Goal: Transaction & Acquisition: Purchase product/service

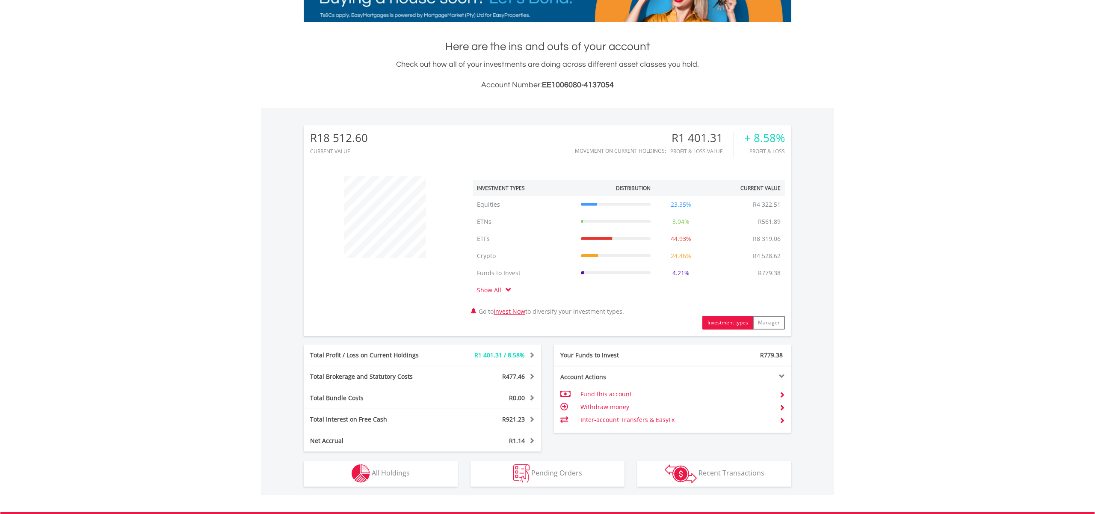
scroll to position [200, 0]
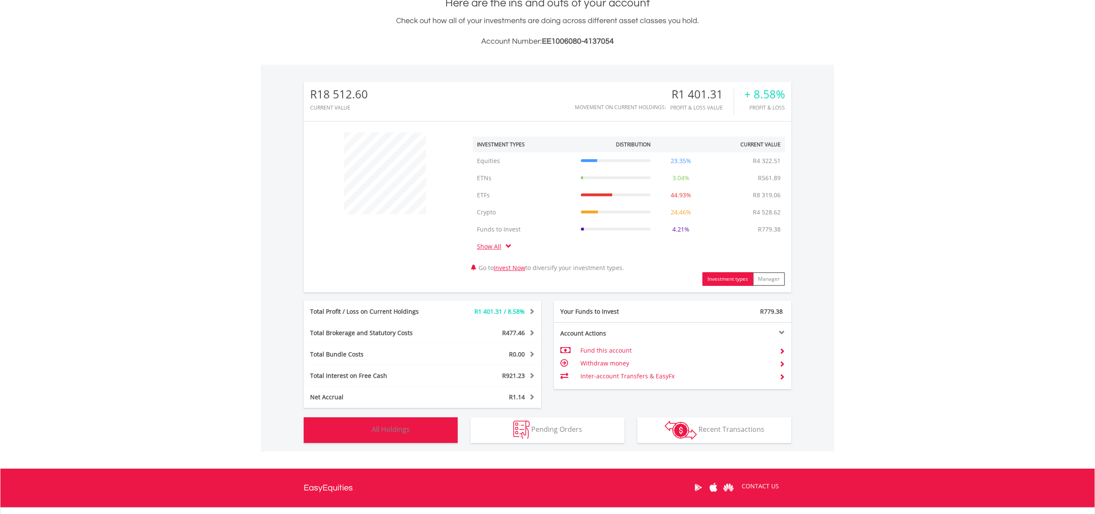
click at [405, 425] on span "All Holdings" at bounding box center [391, 428] width 38 height 9
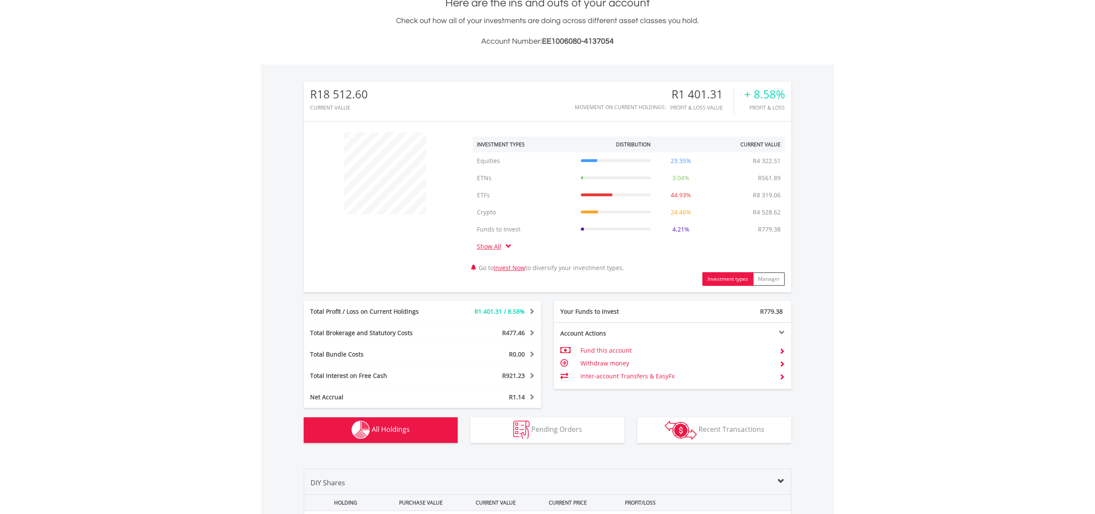
scroll to position [668, 0]
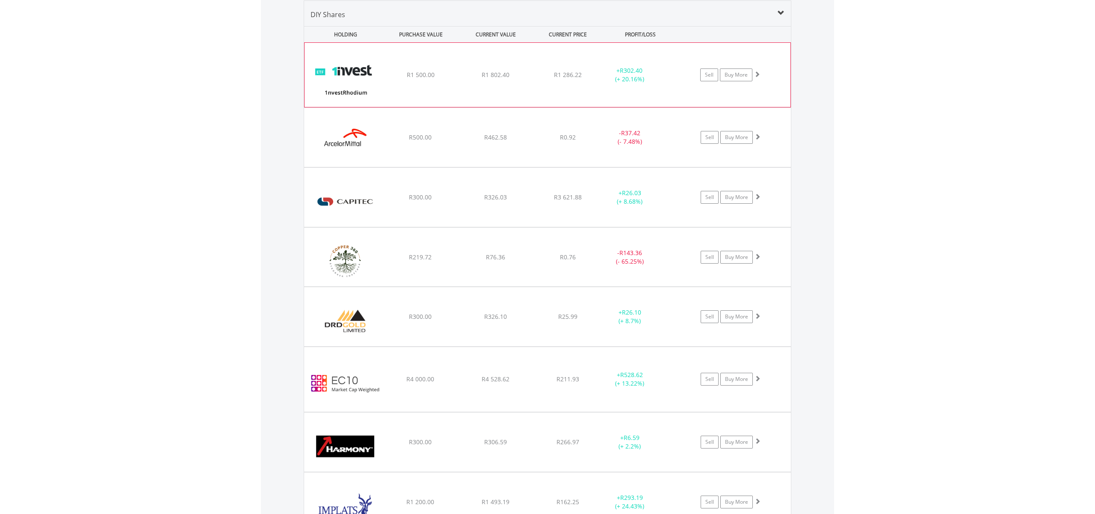
click at [440, 93] on div "﻿ 1nvestRhodium ETF R1 500.00 R1 802.40 R1 286.22 + R302.40 (+ 20.16%) Sell Buy…" at bounding box center [547, 75] width 486 height 64
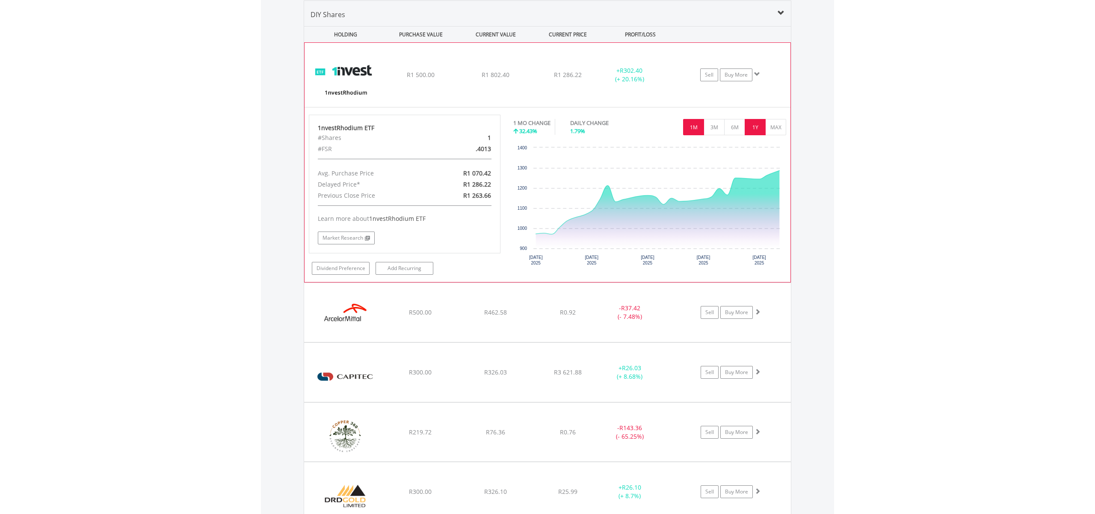
click at [759, 133] on button "1Y" at bounding box center [754, 127] width 21 height 16
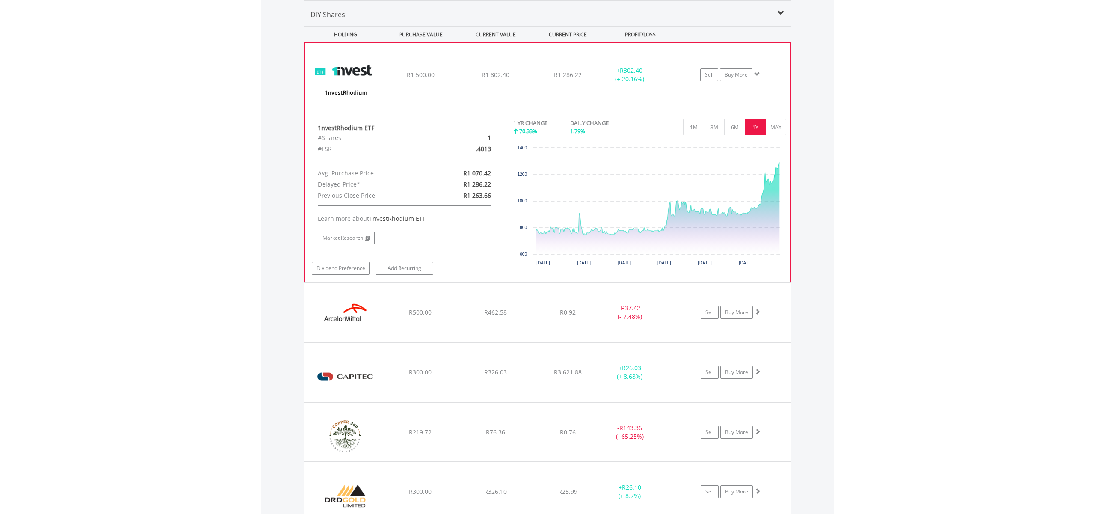
scroll to position [669, 0]
click at [774, 126] on button "MAX" at bounding box center [775, 126] width 21 height 16
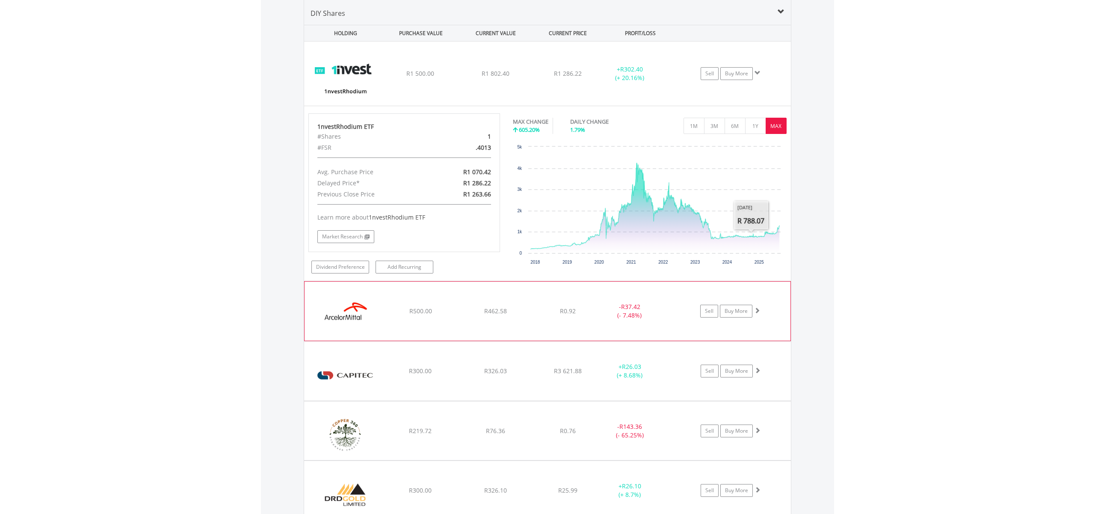
click at [538, 106] on div "﻿ ArcelorMittal SA Limited R500.00 R462.58 R0.92 - R37.42 (- 7.48%) Sell Buy Mo…" at bounding box center [547, 73] width 487 height 64
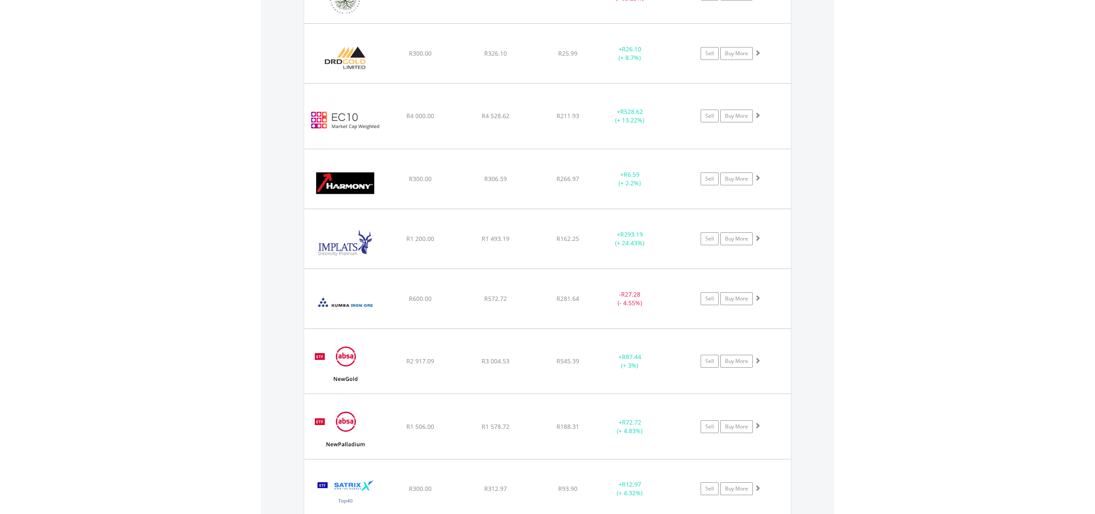
scroll to position [1282, 0]
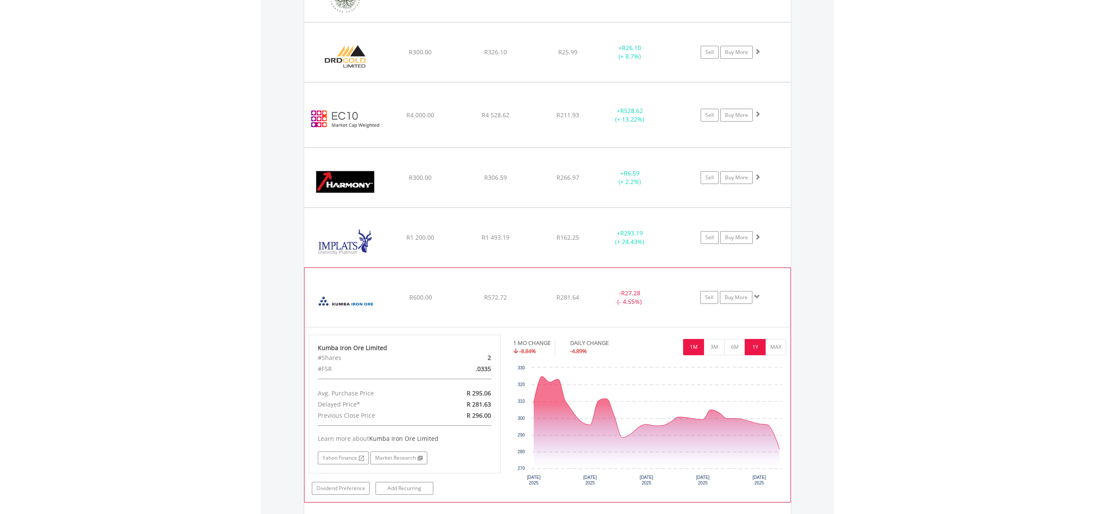
click at [756, 344] on button "1Y" at bounding box center [754, 347] width 21 height 16
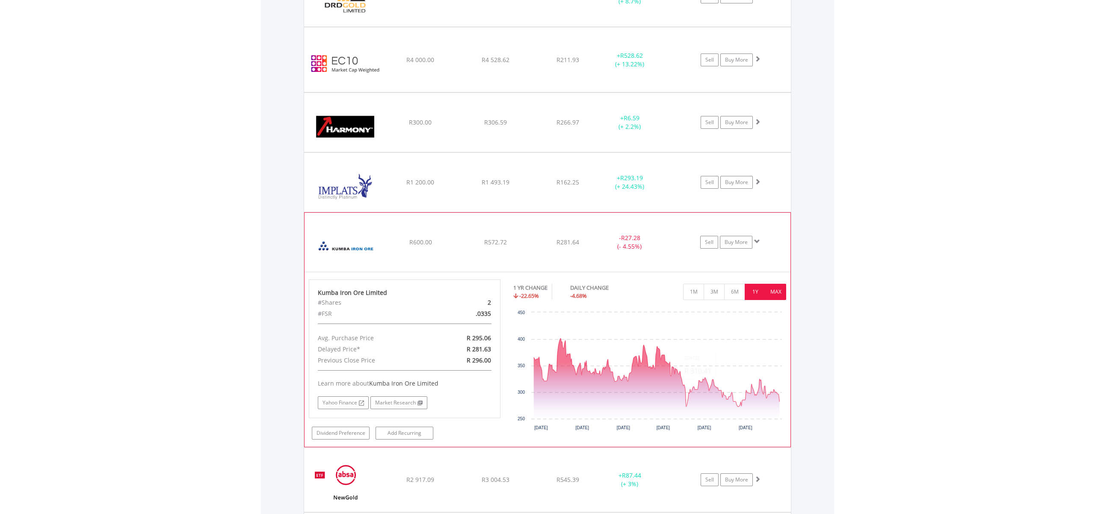
click at [781, 292] on button "MAX" at bounding box center [775, 292] width 21 height 16
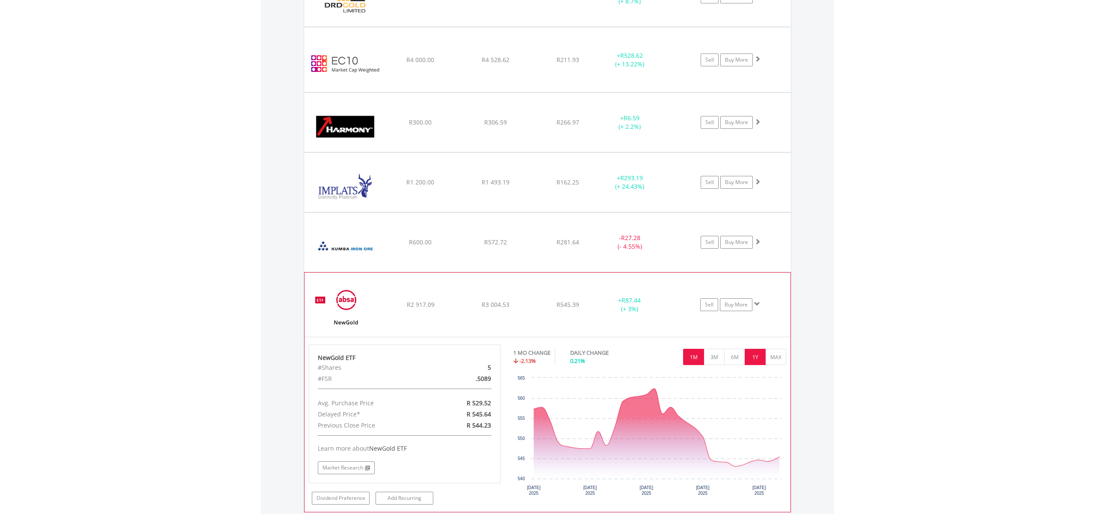
click at [755, 354] on button "1Y" at bounding box center [754, 357] width 21 height 16
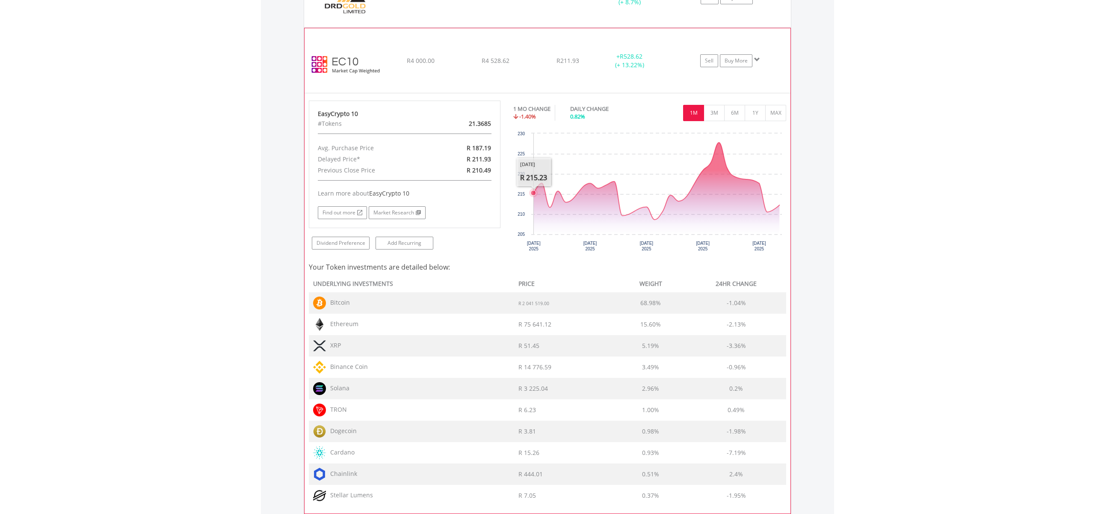
scroll to position [1335, 0]
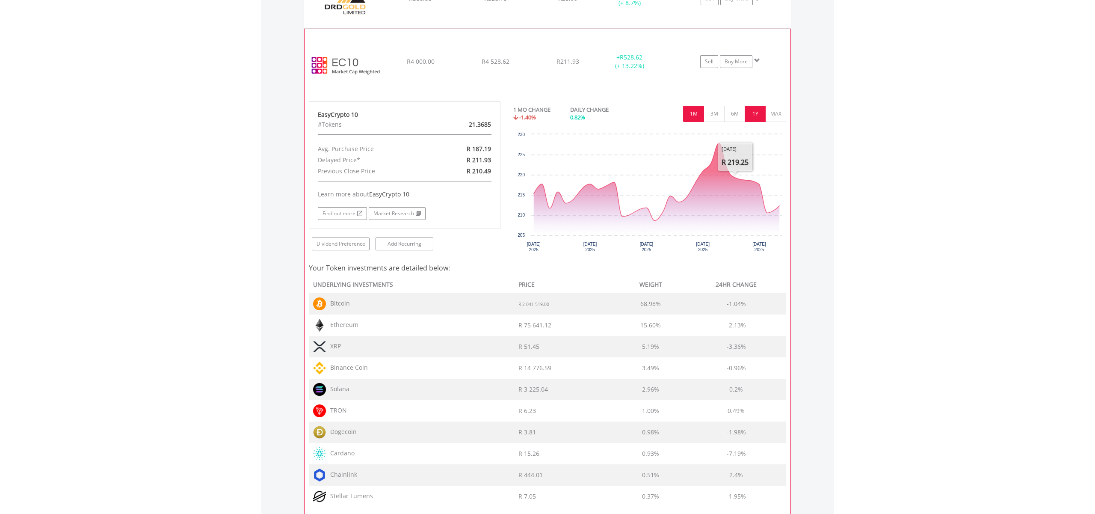
click at [758, 118] on button "1Y" at bounding box center [754, 114] width 21 height 16
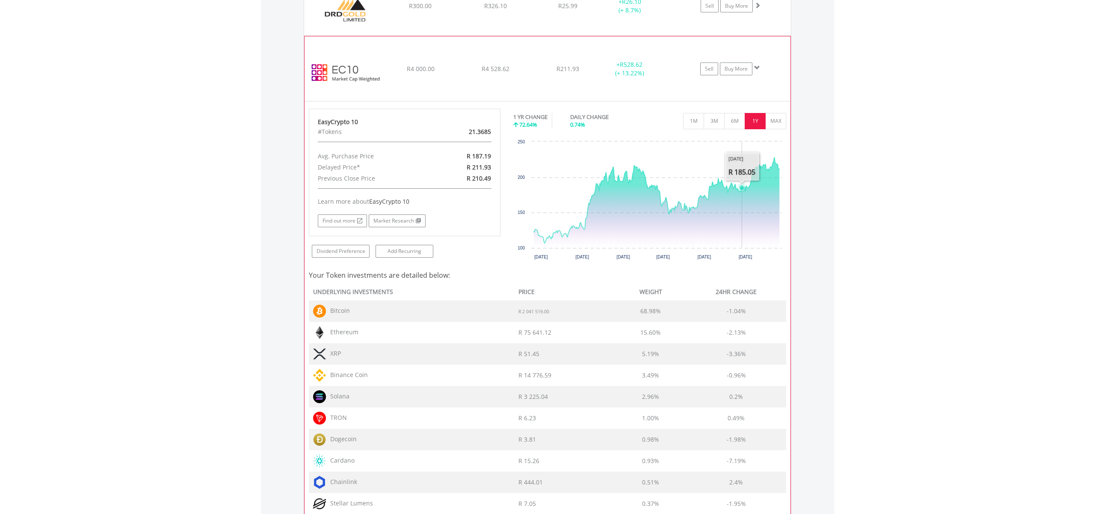
scroll to position [1329, 0]
click at [739, 126] on button "6M" at bounding box center [734, 120] width 21 height 16
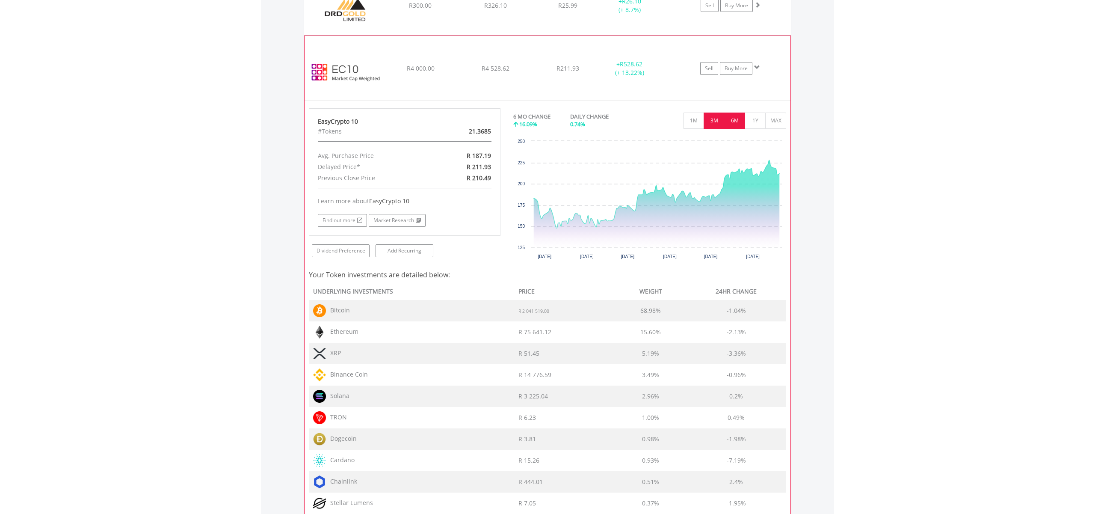
click at [711, 119] on button "3M" at bounding box center [713, 120] width 21 height 16
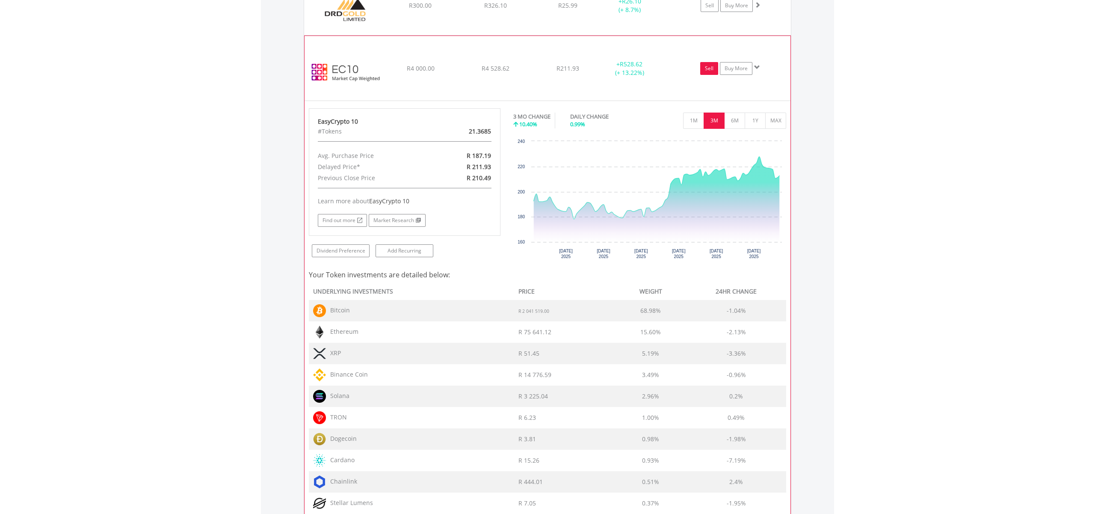
click at [709, 69] on link "Sell" at bounding box center [709, 68] width 18 height 13
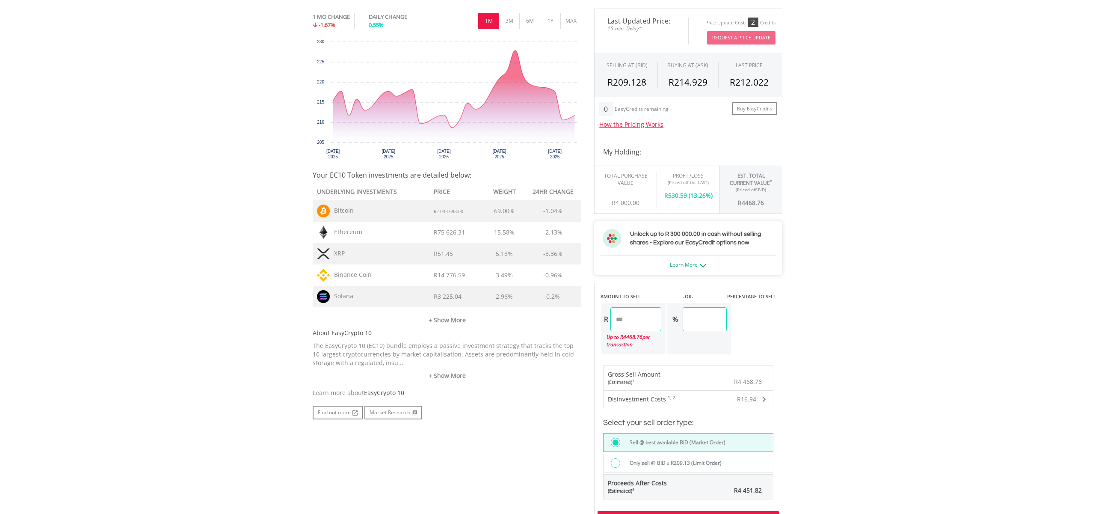
scroll to position [265, 0]
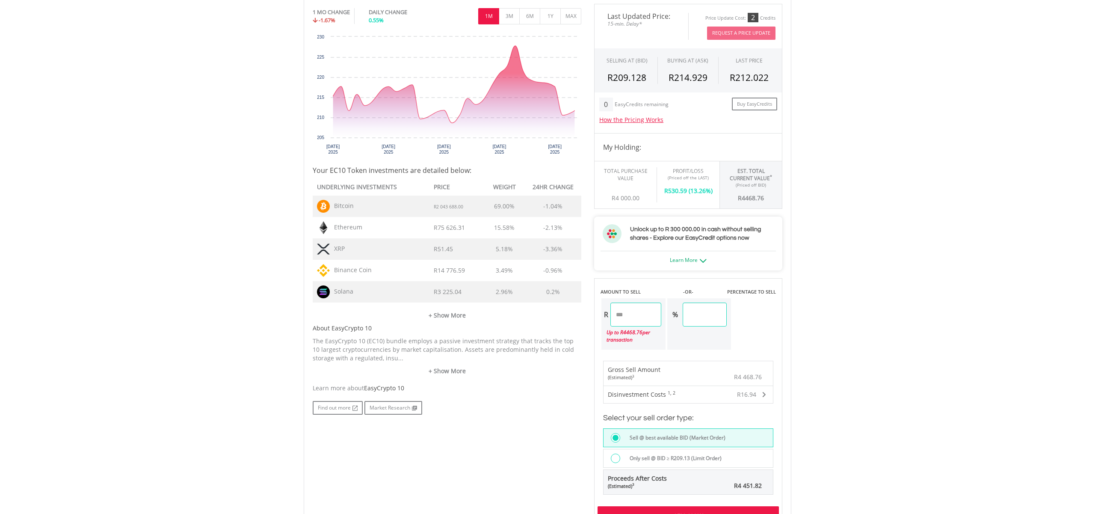
click at [621, 317] on input "*******" at bounding box center [635, 314] width 51 height 24
drag, startPoint x: 648, startPoint y: 314, endPoint x: 603, endPoint y: 315, distance: 44.9
click at [603, 315] on div "R *******" at bounding box center [631, 314] width 60 height 24
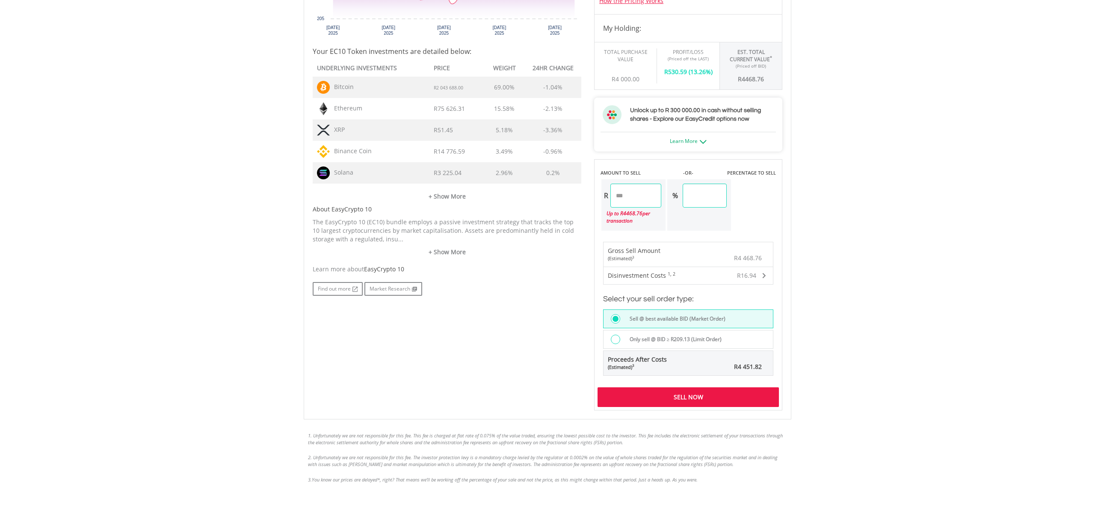
scroll to position [384, 0]
click at [659, 399] on div "Last Updated Price: 15-min. Delay* Price Update Cost: 2 Credits Request A Price…" at bounding box center [688, 146] width 201 height 525
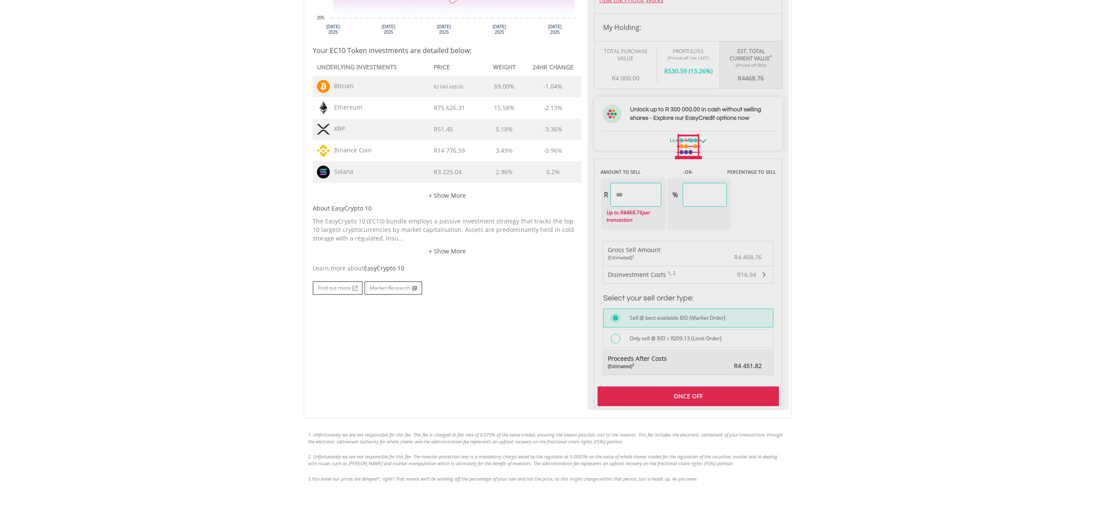
type input "*******"
type input "*****"
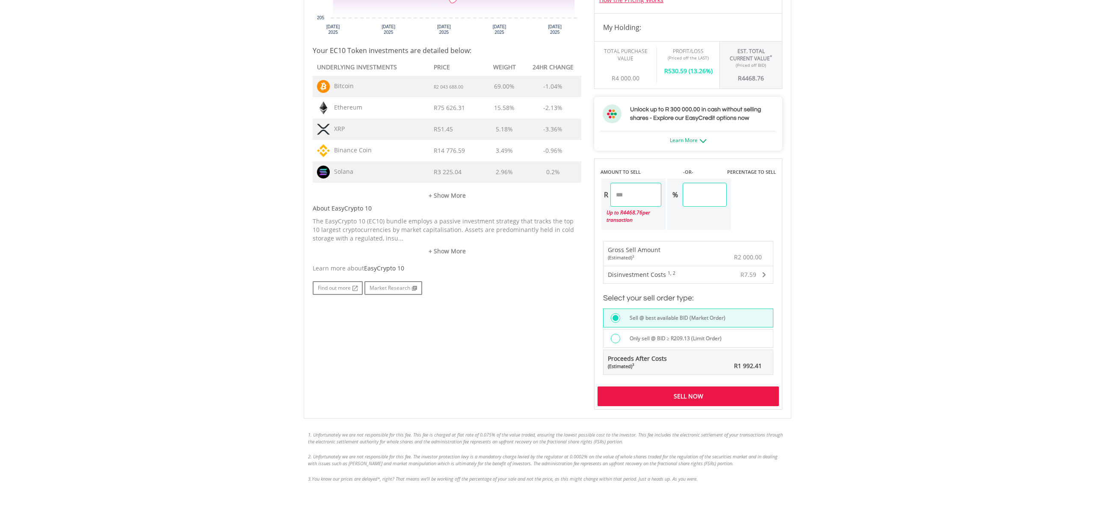
click at [668, 393] on div "Sell Now" at bounding box center [687, 396] width 181 height 20
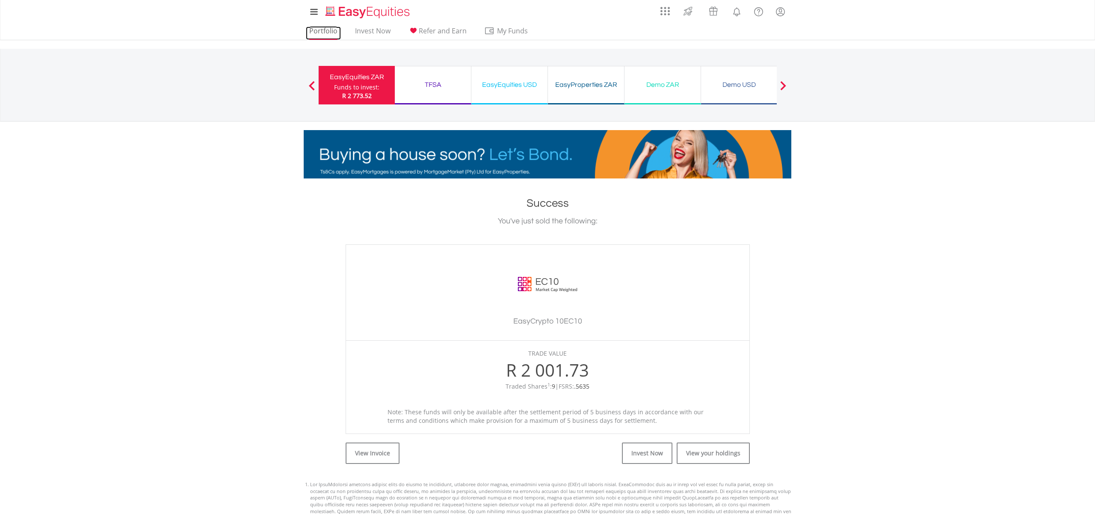
click at [323, 31] on link "Portfolio" at bounding box center [323, 33] width 35 height 13
